Goal: Navigation & Orientation: Understand site structure

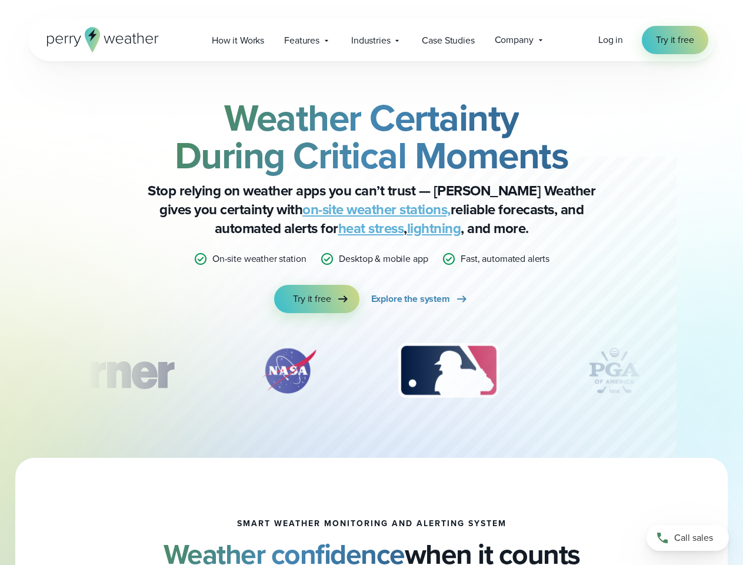
click at [371, 282] on div "Weather Certainty During Critical Moments Stop relying on weather apps you can’…" at bounding box center [371, 206] width 569 height 214
click at [371, 40] on span "Industries" at bounding box center [370, 41] width 39 height 14
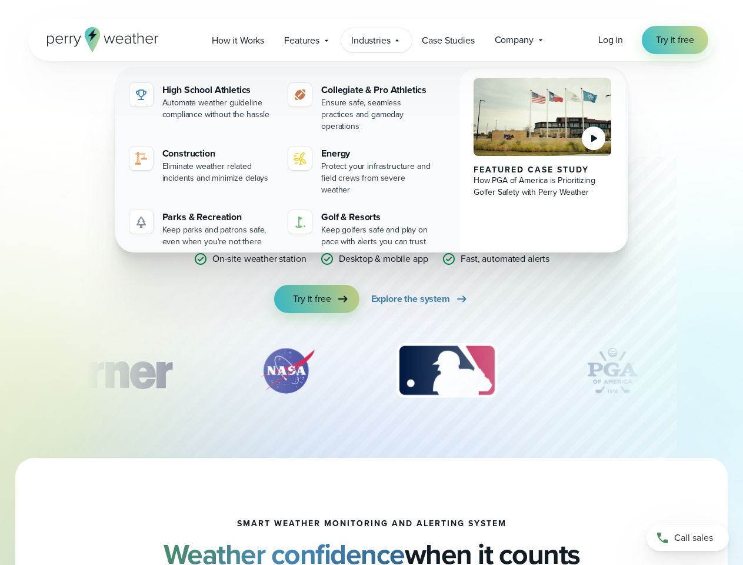
click at [372, 370] on div "slideshow" at bounding box center [371, 370] width 569 height 59
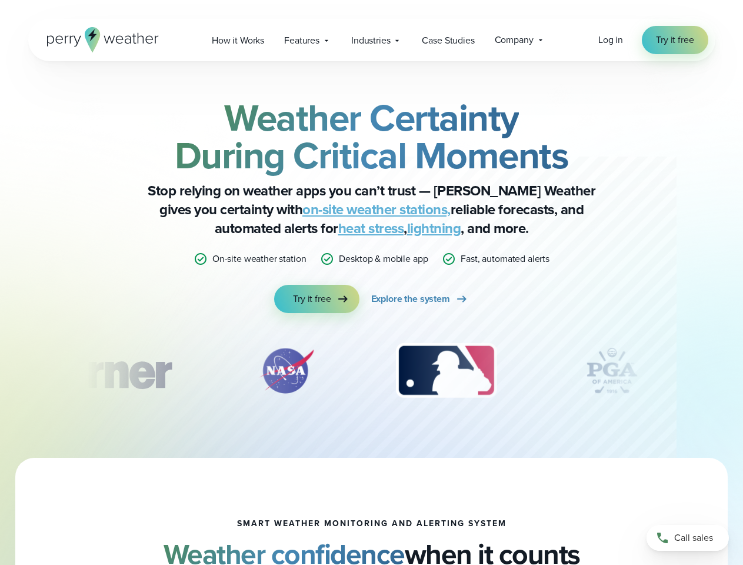
click at [0, 370] on div "Weather Certainty During Critical Moments Stop relying on weather apps you can’…" at bounding box center [371, 259] width 743 height 396
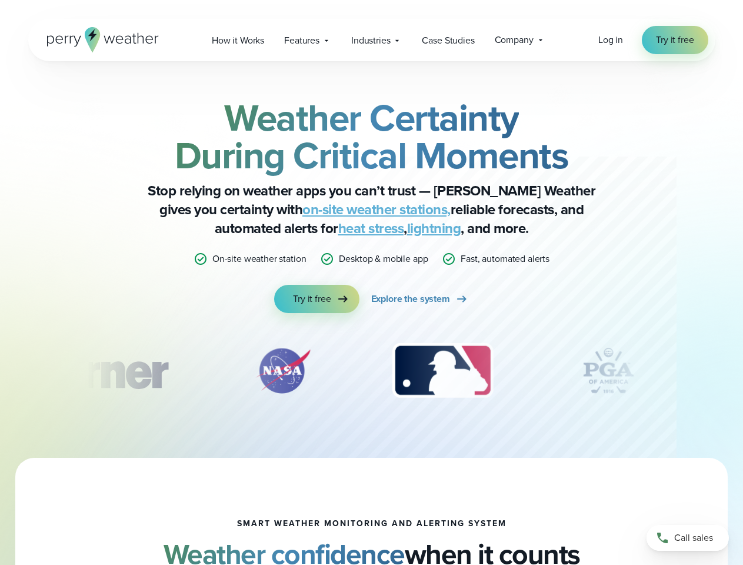
click at [0, 370] on div "Weather Certainty During Critical Moments Stop relying on weather apps you can’…" at bounding box center [371, 259] width 743 height 396
